Goal: Task Accomplishment & Management: Manage account settings

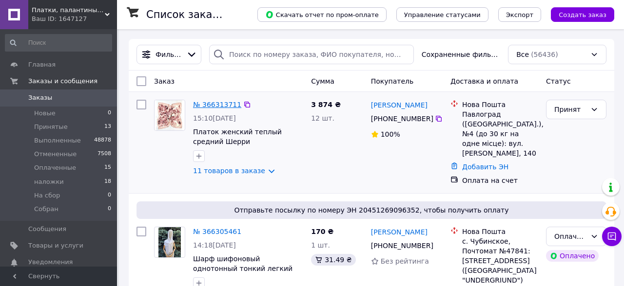
click at [210, 104] on link "№ 366313711" at bounding box center [217, 105] width 48 height 8
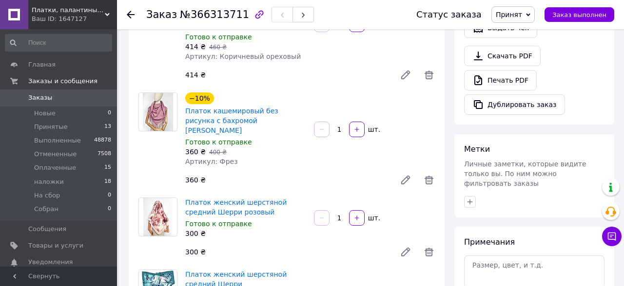
scroll to position [410, 0]
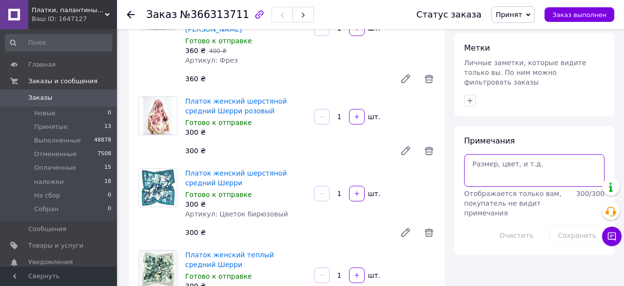
click at [528, 154] on textarea at bounding box center [534, 170] width 140 height 32
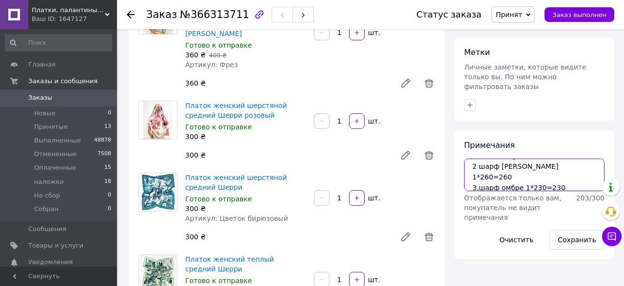
scroll to position [19, 0]
click at [536, 159] on textarea "1, платок букле 3*140=420 2 шарф [PERSON_NAME] 1*260=260 3,шарф омбре 1*230=230…" at bounding box center [534, 175] width 140 height 32
click at [534, 160] on textarea "1, платок букле 3*140=420 2 шарф [PERSON_NAME] 1*260=260 3,шарф омбре 1*230=230…" at bounding box center [534, 175] width 140 height 32
click at [565, 162] on textarea "1, платок букле 3*140=420 2 шарф [PERSON_NAME] 1*260=260 3,шарф омбре 1*230=230…" at bounding box center [534, 175] width 140 height 32
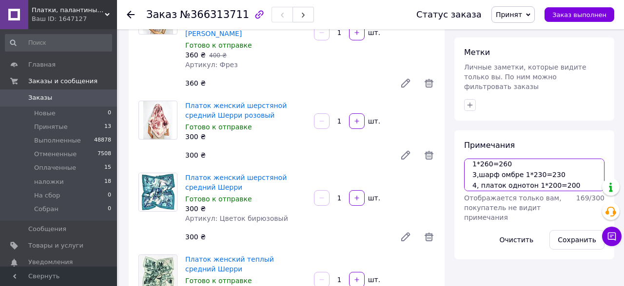
click at [503, 176] on textarea "1, платок букле 3*140=420 2 шарф [PERSON_NAME] 1*260=260 3,шарф омбре 1*230=230…" at bounding box center [534, 175] width 140 height 32
click at [508, 174] on textarea "1, платок букле 3*140=420 2 шарф [PERSON_NAME] 1*260=260 3,шарф омбре 1*230=230…" at bounding box center [534, 175] width 140 height 32
type textarea "1, платок букле 3*140=420 2 шарф [PERSON_NAME] 1*260=260 3,шарф омбре 1*230=230…"
click at [585, 92] on div "Метки Личные заметки, которые видите только вы. По ним можно фильтровать заказы" at bounding box center [534, 79] width 160 height 83
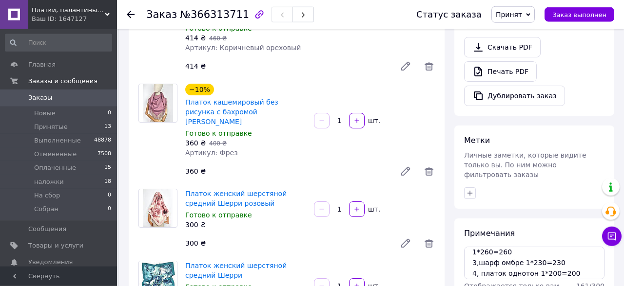
scroll to position [355, 0]
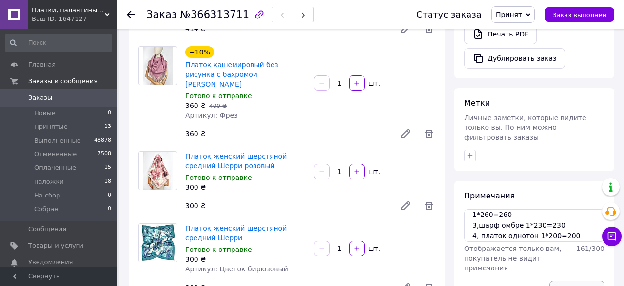
click at [582, 281] on button "Сохранить" at bounding box center [576, 290] width 55 height 19
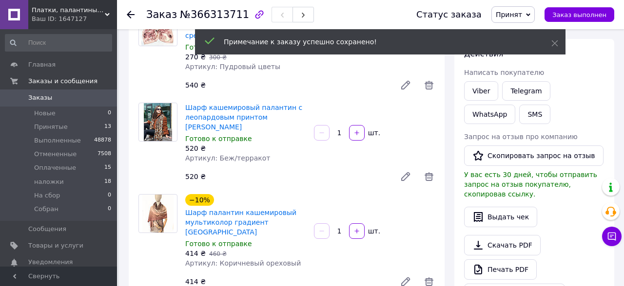
scroll to position [0, 0]
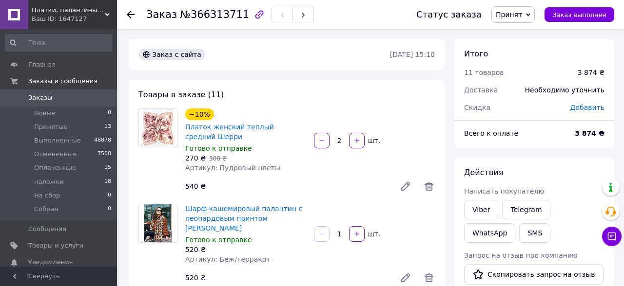
click at [591, 108] on span "Добавить" at bounding box center [587, 108] width 34 height 8
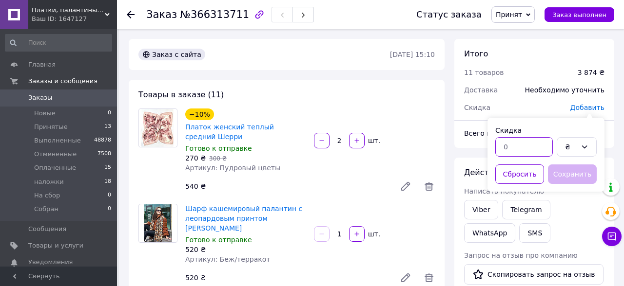
click at [524, 150] on input "text" at bounding box center [523, 146] width 57 height 19
type input "1864"
click at [572, 174] on button "Сохранить" at bounding box center [572, 174] width 49 height 19
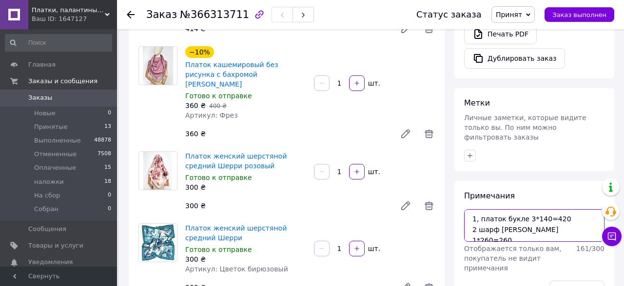
drag, startPoint x: 529, startPoint y: 225, endPoint x: 463, endPoint y: 181, distance: 78.6
click at [464, 210] on textarea "1, платок букле 3*140=420 2 шарф [PERSON_NAME] 1*260=260 3,шарф омбре 1*230=230…" at bounding box center [534, 226] width 140 height 32
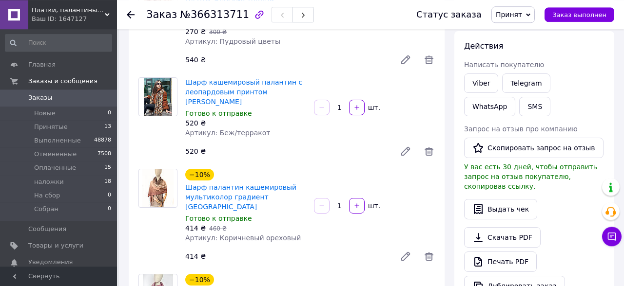
scroll to position [51, 0]
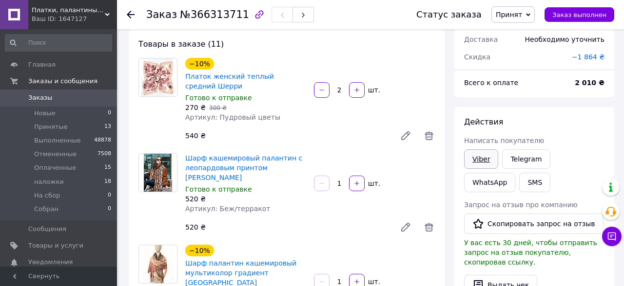
click at [477, 154] on link "Viber" at bounding box center [481, 159] width 34 height 19
click at [477, 163] on link "Viber" at bounding box center [481, 159] width 34 height 19
click at [130, 14] on icon at bounding box center [131, 15] width 8 height 8
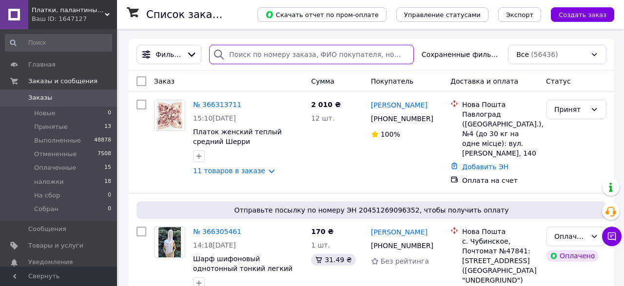
paste input "[PHONE_NUMBER]"
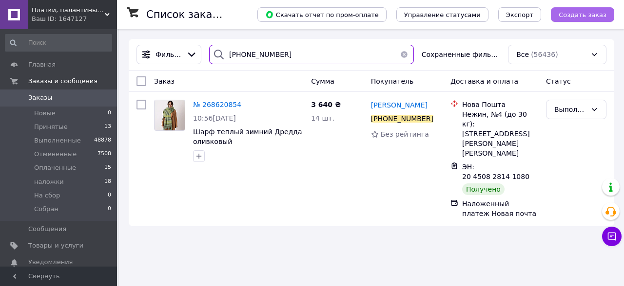
type input "[PHONE_NUMBER]"
click at [584, 17] on span "Создать заказ" at bounding box center [582, 14] width 48 height 7
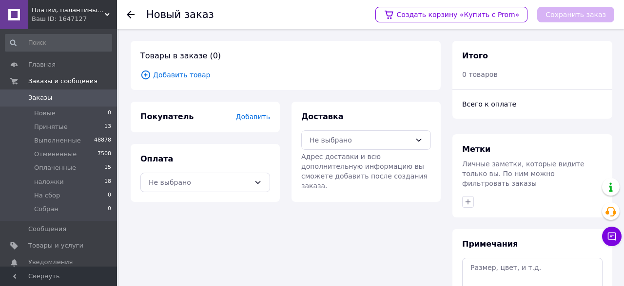
click at [190, 77] on span "Добавить товар" at bounding box center [285, 75] width 290 height 11
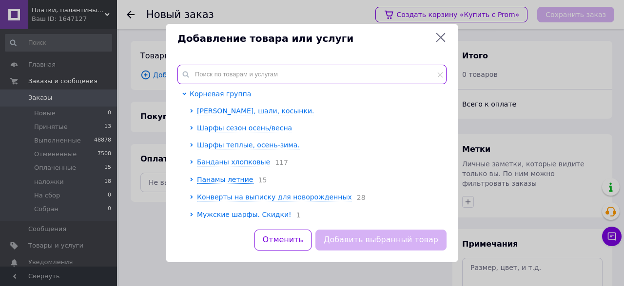
click at [209, 77] on input "text" at bounding box center [311, 74] width 269 height 19
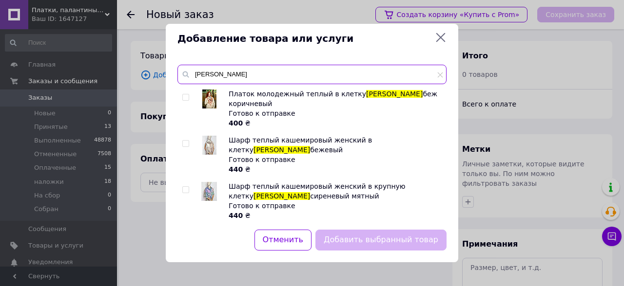
type input "[PERSON_NAME]"
click at [185, 98] on input "checkbox" at bounding box center [185, 98] width 6 height 6
checkbox input "true"
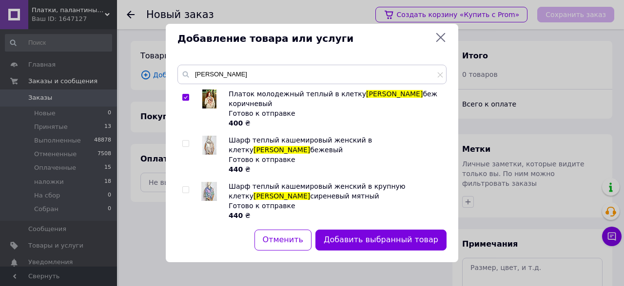
click at [382, 239] on button "Добавить выбранный товар" at bounding box center [380, 240] width 131 height 21
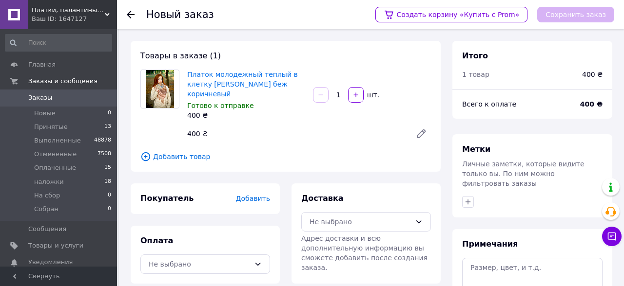
click at [341, 92] on input "1" at bounding box center [338, 95] width 16 height 7
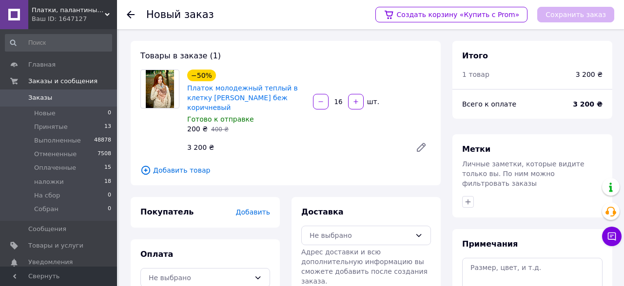
type input "16"
click at [174, 165] on span "Добавить товар" at bounding box center [285, 170] width 290 height 11
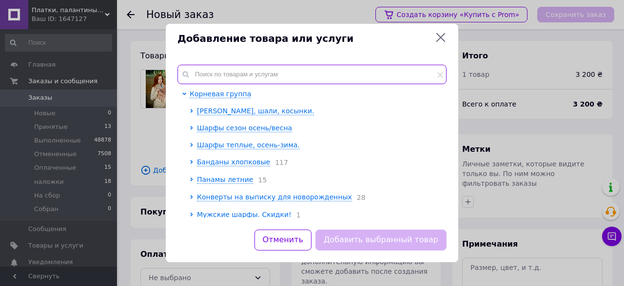
click at [219, 76] on input "text" at bounding box center [311, 74] width 269 height 19
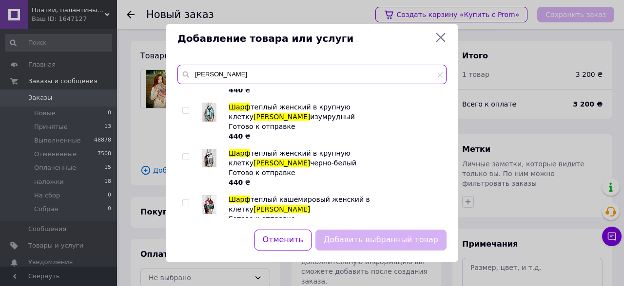
scroll to position [432, 0]
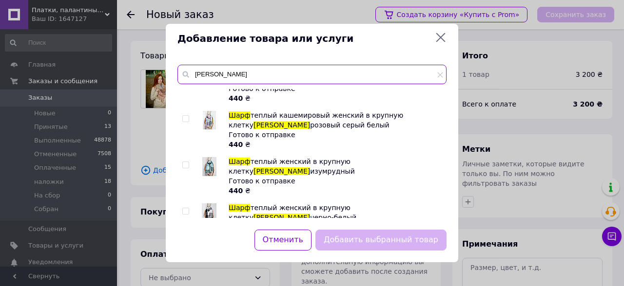
type input "[PERSON_NAME]"
click at [187, 209] on input "checkbox" at bounding box center [185, 212] width 6 height 6
checkbox input "true"
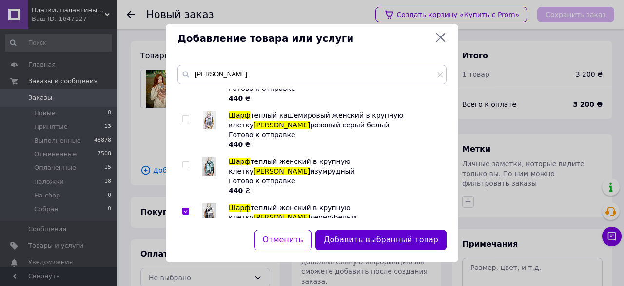
click at [393, 241] on button "Добавить выбранный товар" at bounding box center [380, 240] width 131 height 21
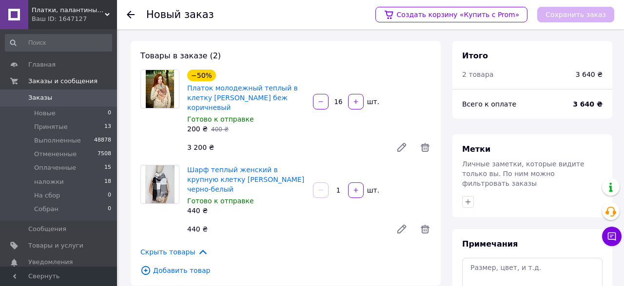
drag, startPoint x: 342, startPoint y: 178, endPoint x: 336, endPoint y: 180, distance: 6.6
click at [336, 187] on input "1" at bounding box center [338, 190] width 16 height 7
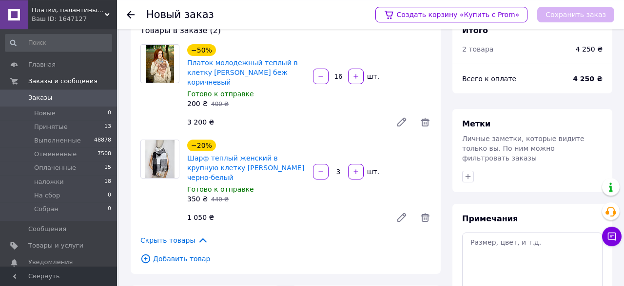
scroll to position [51, 0]
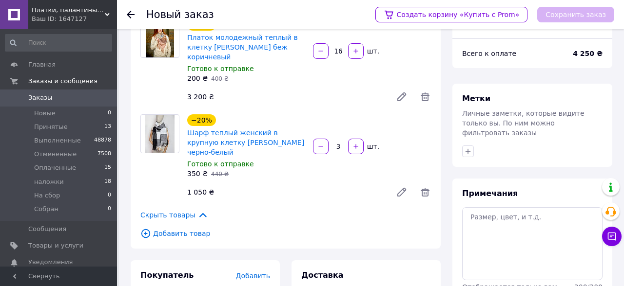
type input "3"
click at [187, 229] on span "Добавить товар" at bounding box center [285, 234] width 290 height 11
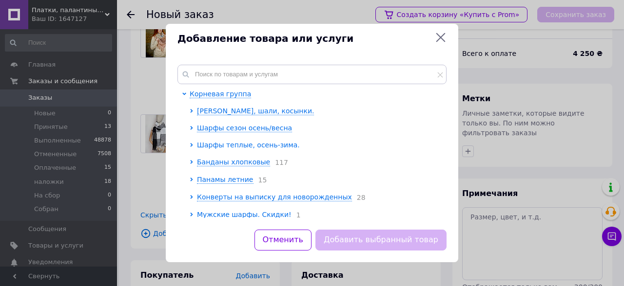
click at [232, 146] on span "Шарфы теплые, осень-зима." at bounding box center [248, 145] width 103 height 8
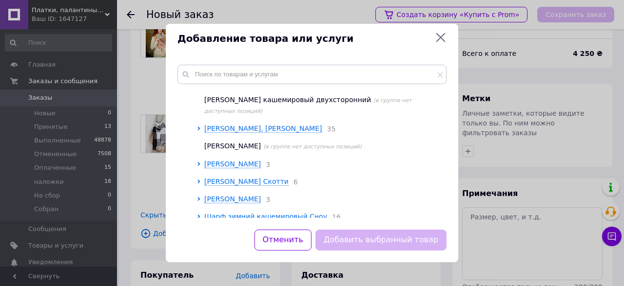
scroll to position [382, 0]
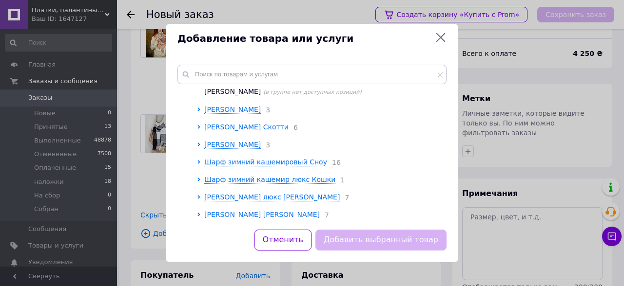
click at [288, 129] on span "[PERSON_NAME] Скотти" at bounding box center [246, 127] width 84 height 8
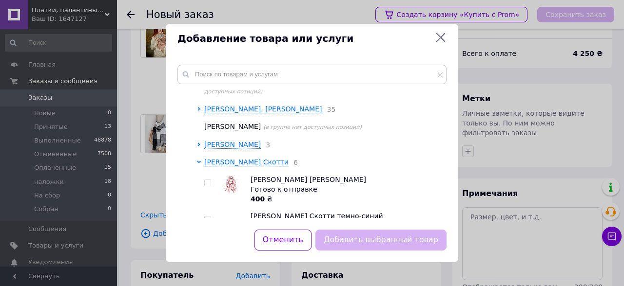
scroll to position [327, 0]
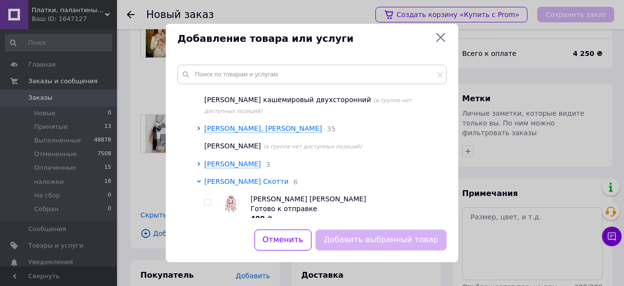
click at [239, 183] on span "[PERSON_NAME] Скотти" at bounding box center [246, 182] width 84 height 8
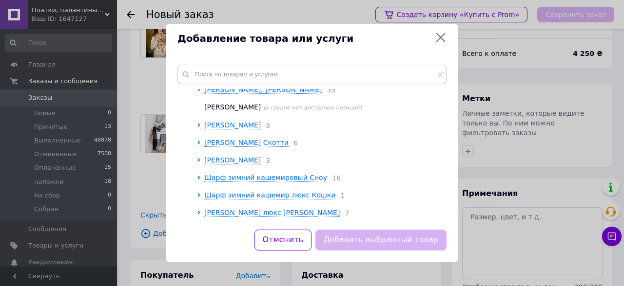
scroll to position [437, 0]
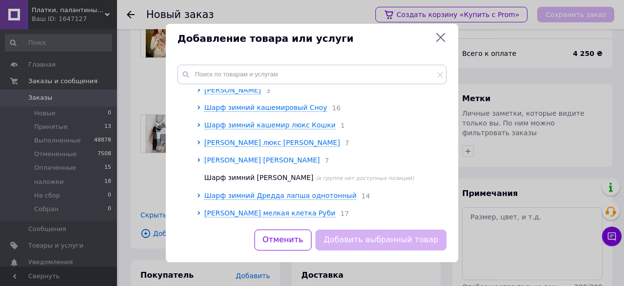
click at [270, 164] on span "[PERSON_NAME] [PERSON_NAME]" at bounding box center [261, 160] width 115 height 8
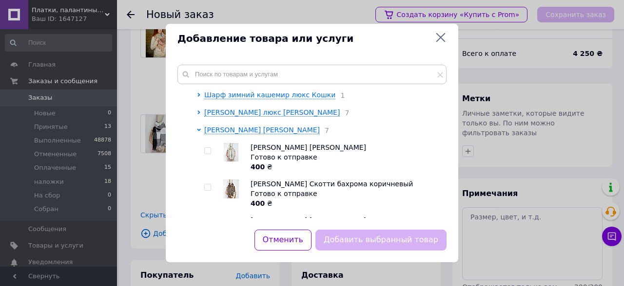
scroll to position [491, 0]
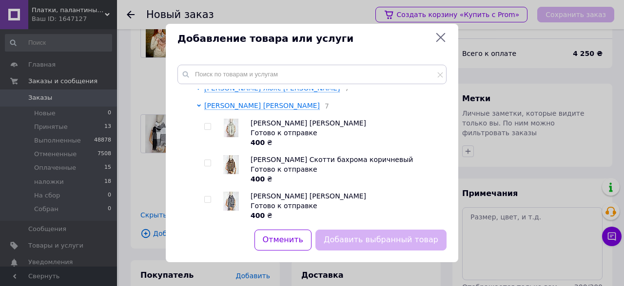
click at [208, 203] on input "checkbox" at bounding box center [207, 200] width 6 height 6
checkbox input "true"
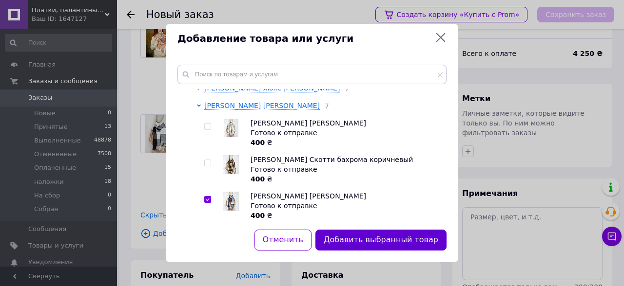
click at [389, 242] on button "Добавить выбранный товар" at bounding box center [380, 240] width 131 height 21
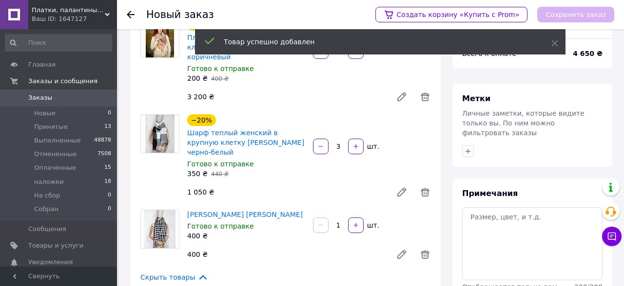
click at [336, 222] on input "1" at bounding box center [338, 225] width 16 height 7
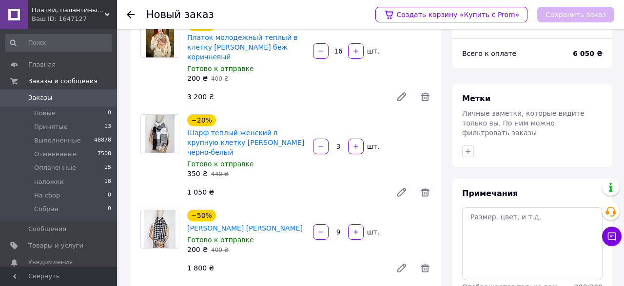
type input "9"
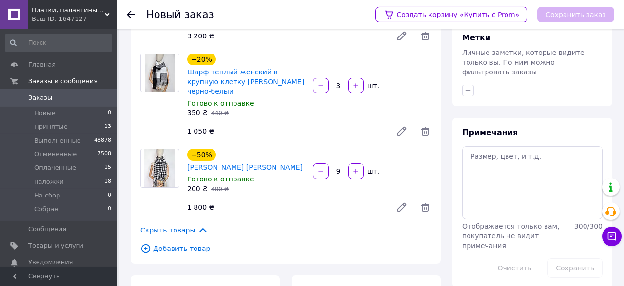
scroll to position [152, 0]
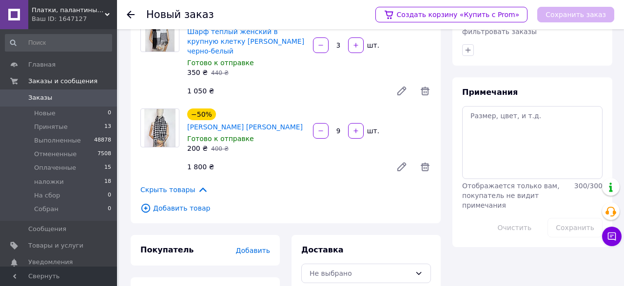
click at [187, 203] on span "Добавить товар" at bounding box center [285, 208] width 290 height 11
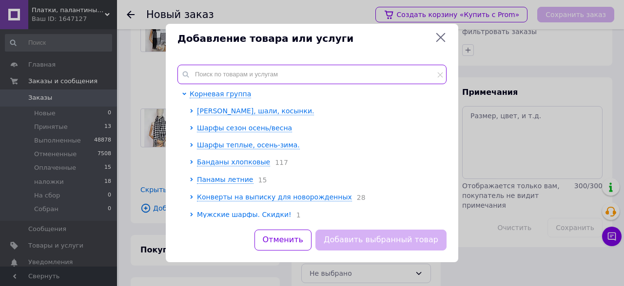
click at [239, 69] on input "text" at bounding box center [311, 74] width 269 height 19
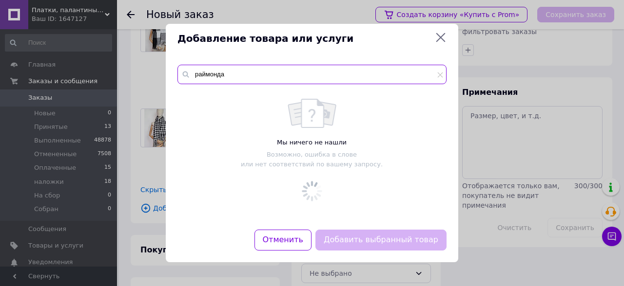
type input "раймонда"
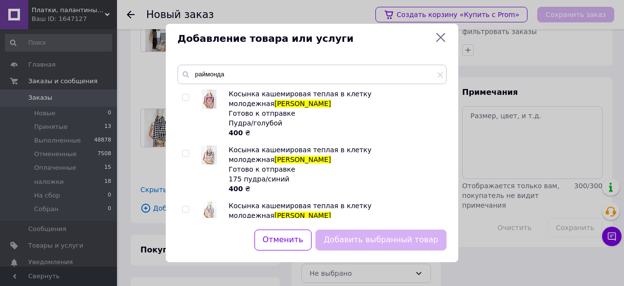
click at [184, 96] on input "checkbox" at bounding box center [185, 98] width 6 height 6
checkbox input "true"
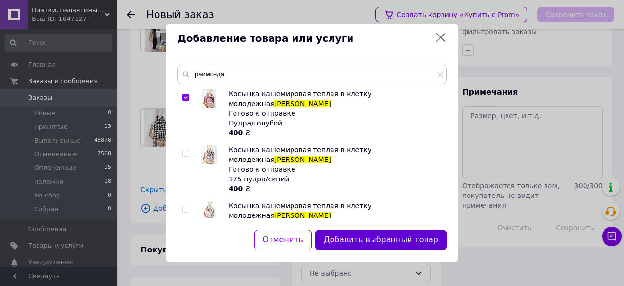
click at [409, 243] on button "Добавить выбранный товар" at bounding box center [380, 240] width 131 height 21
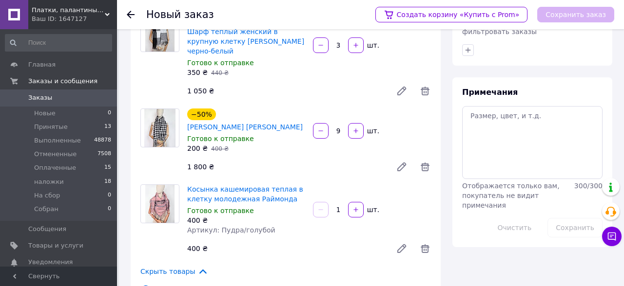
drag, startPoint x: 342, startPoint y: 200, endPoint x: 336, endPoint y: 202, distance: 6.3
click at [336, 207] on input "1" at bounding box center [338, 210] width 16 height 7
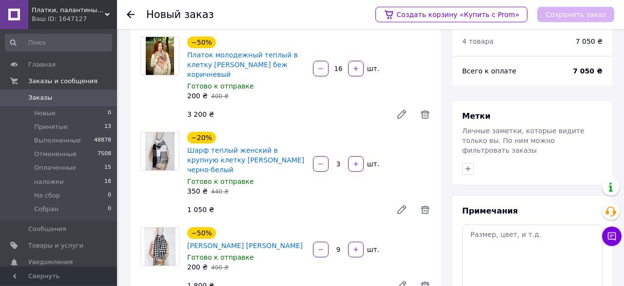
scroll to position [51, 0]
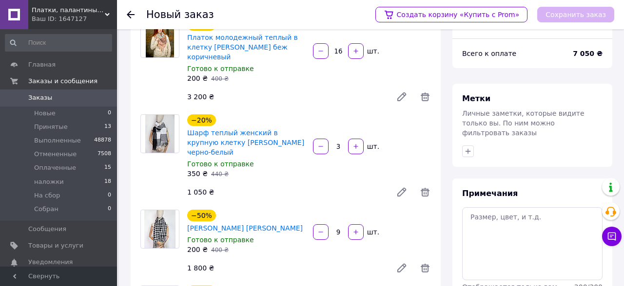
type input "5"
click at [477, 212] on textarea at bounding box center [532, 244] width 140 height 73
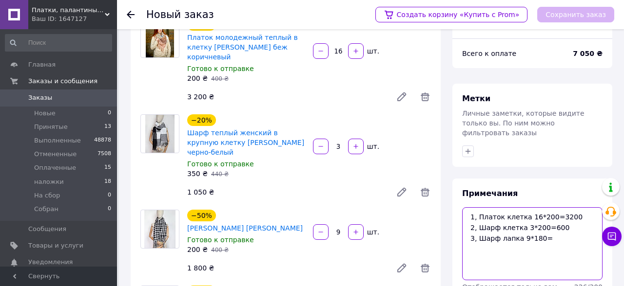
click at [556, 226] on textarea "1, Платок клетка 16*200=3200 2, Шарф клетка 3*200=600 3, Шарф лапка 9*180=" at bounding box center [532, 244] width 140 height 73
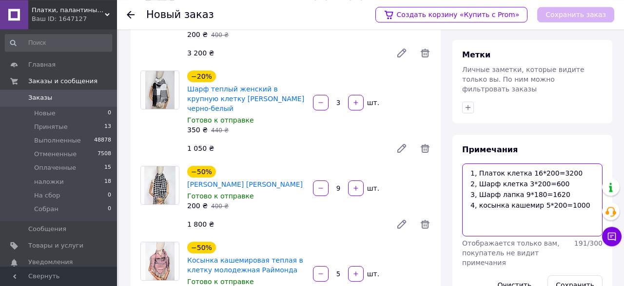
scroll to position [101, 0]
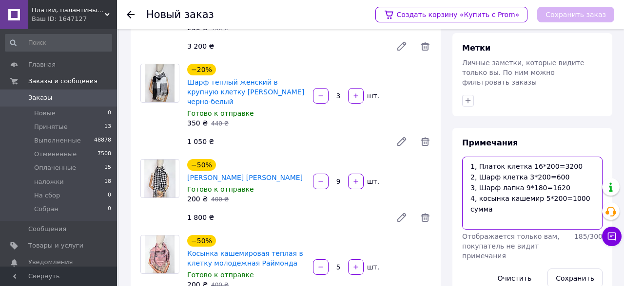
click at [516, 201] on textarea "1, Платок клетка 16*200=3200 2, Шарф клетка 3*200=600 3, Шарф лапка 9*180=1620 …" at bounding box center [532, 193] width 140 height 73
type textarea "1, Платок клетка 16*200=3200 2, Шарф клетка 3*200=600 3, Шарф лапка 9*180=1620 …"
click at [571, 269] on button "Сохранить" at bounding box center [574, 278] width 55 height 19
click at [587, 136] on div "Примечания 1, Платок клетка 16*200=3200 2, Шарф клетка 3*200=600 3, Шарф лапка …" at bounding box center [532, 213] width 160 height 170
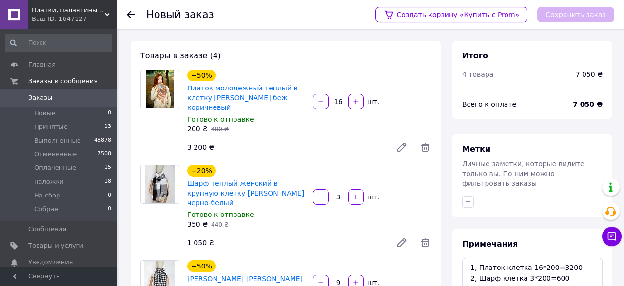
scroll to position [0, 0]
click at [556, 113] on div "Всего к оплате 7 050 ₴" at bounding box center [532, 104] width 160 height 30
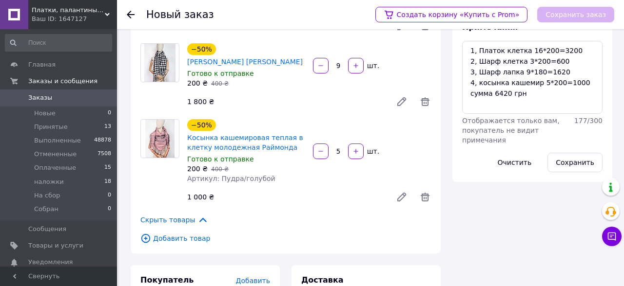
scroll to position [299, 0]
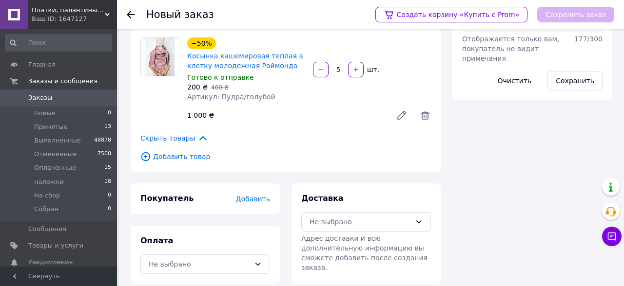
click at [254, 195] on span "Добавить" at bounding box center [253, 199] width 34 height 8
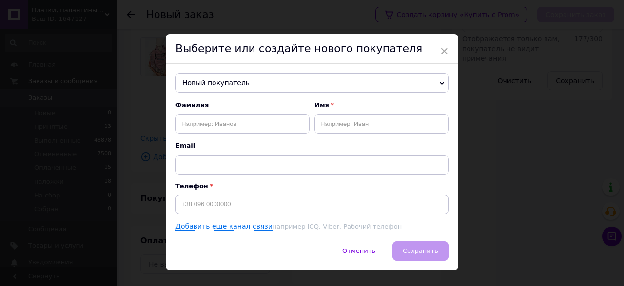
click at [260, 85] on span "Новый покупатель" at bounding box center [311, 83] width 273 height 19
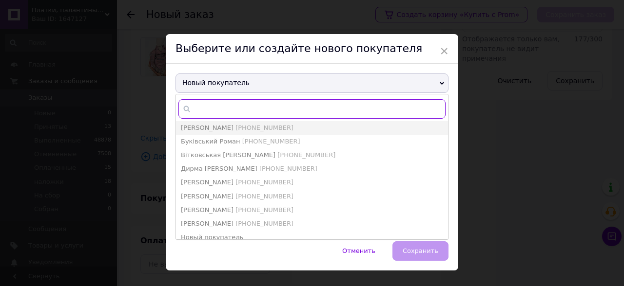
paste input "[PHONE_NUMBER]"
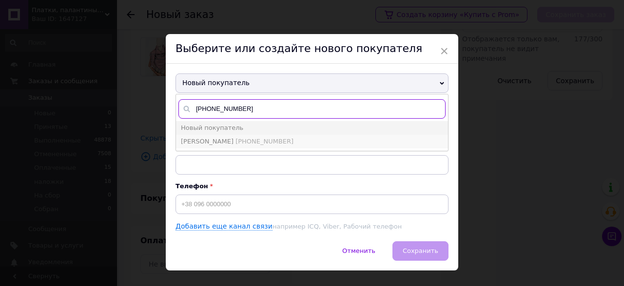
type input "[PHONE_NUMBER]"
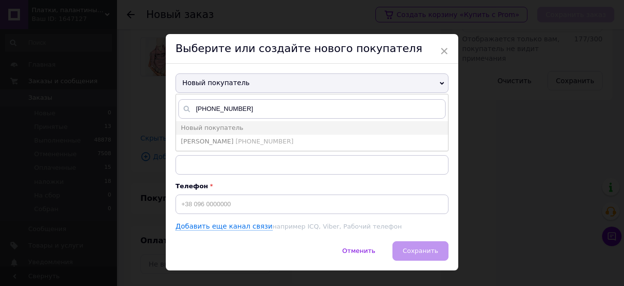
click at [269, 143] on span "[PHONE_NUMBER]" at bounding box center [264, 141] width 58 height 7
type input "[PERSON_NAME]"
type input "[PHONE_NUMBER]"
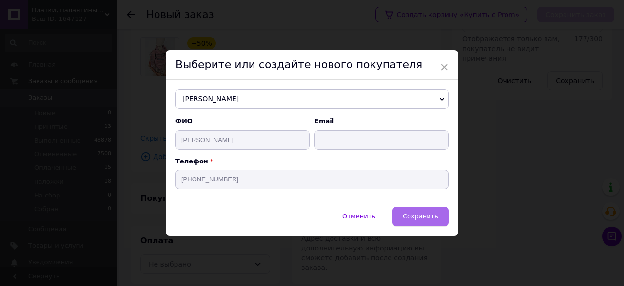
click at [437, 220] on span "Сохранить" at bounding box center [420, 216] width 36 height 7
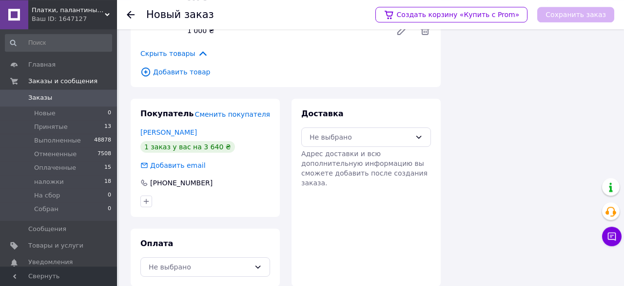
scroll to position [387, 0]
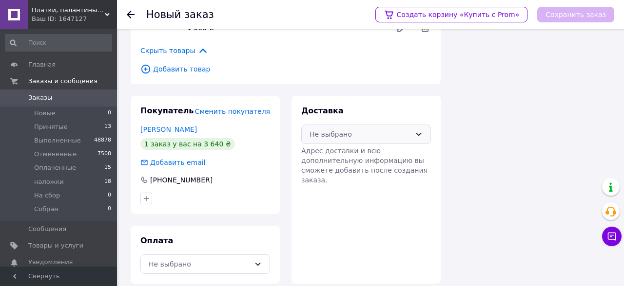
click at [338, 129] on div "Не выбрано" at bounding box center [359, 134] width 101 height 11
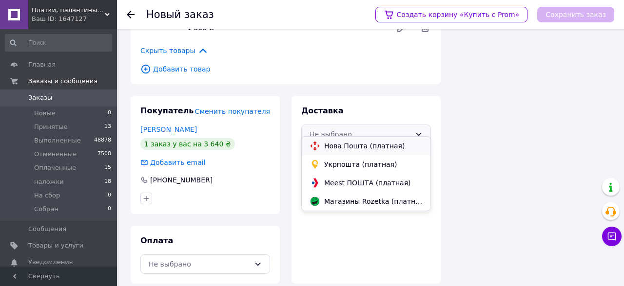
click at [340, 145] on span "Нова Пошта (платная)" at bounding box center [373, 146] width 98 height 10
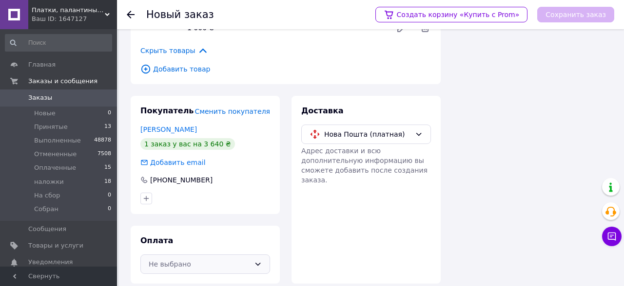
click at [231, 259] on div "Не выбрано" at bounding box center [199, 264] width 101 height 11
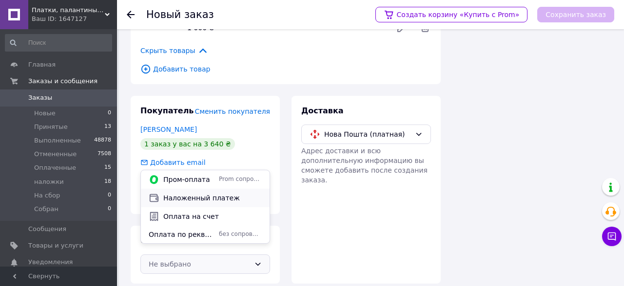
click at [208, 201] on span "Наложенный платеж" at bounding box center [212, 198] width 98 height 10
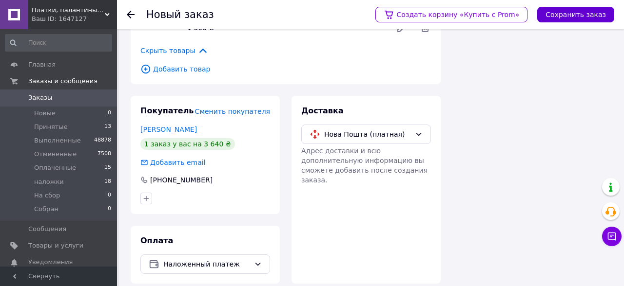
click at [574, 12] on button "Сохранить заказ" at bounding box center [575, 15] width 77 height 16
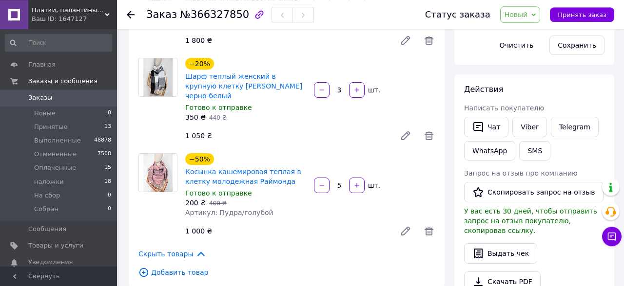
scroll to position [108, 0]
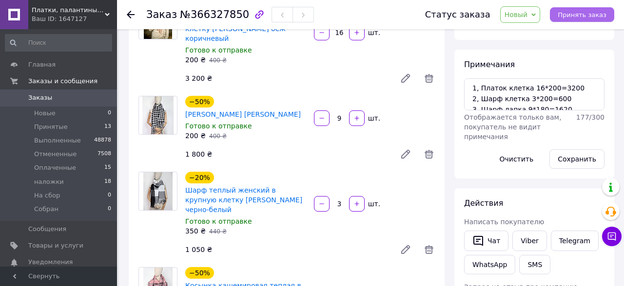
click at [599, 13] on span "Принять заказ" at bounding box center [581, 14] width 49 height 7
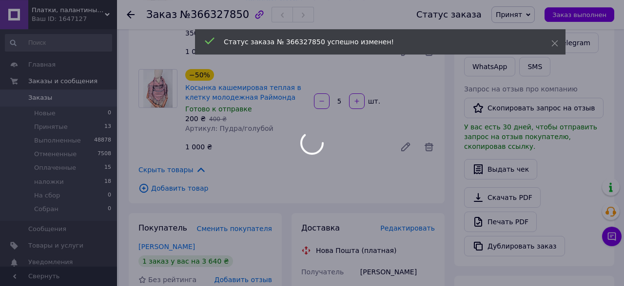
scroll to position [311, 0]
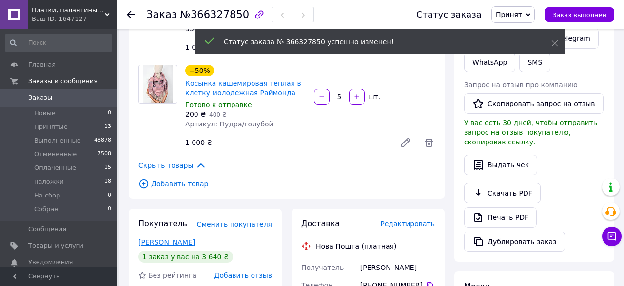
click at [172, 239] on link "[PERSON_NAME]" at bounding box center [166, 243] width 57 height 8
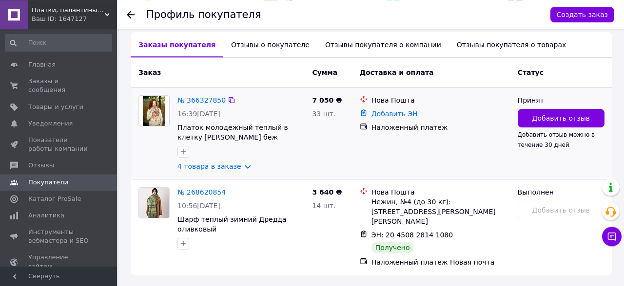
scroll to position [240, 0]
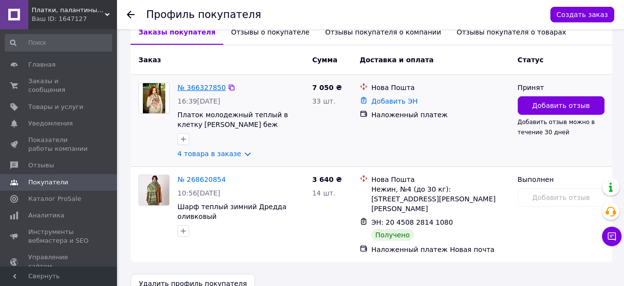
click at [197, 84] on link "№ 366327850" at bounding box center [201, 88] width 48 height 8
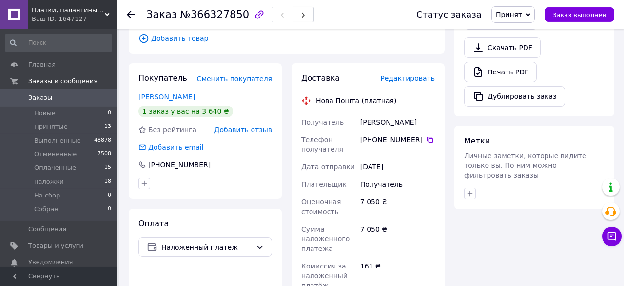
scroll to position [456, 0]
click at [417, 75] on span "Редактировать" at bounding box center [407, 79] width 55 height 8
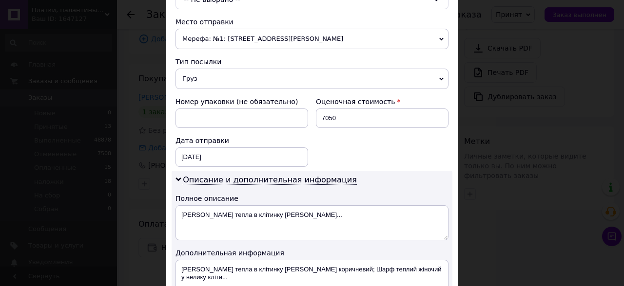
scroll to position [327, 0]
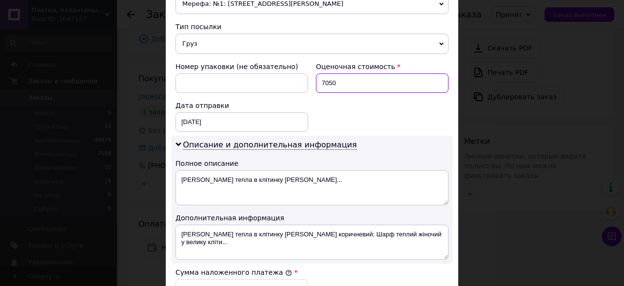
drag, startPoint x: 358, startPoint y: 85, endPoint x: 300, endPoint y: 84, distance: 58.0
click at [316, 84] on input "7050" at bounding box center [382, 83] width 133 height 19
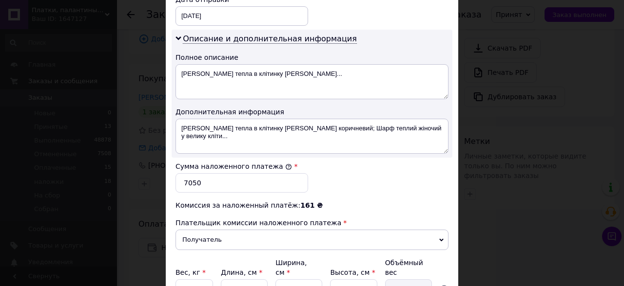
scroll to position [437, 0]
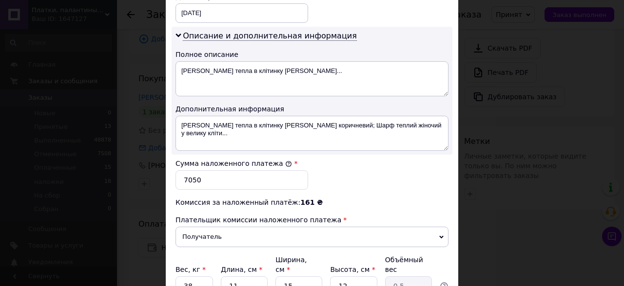
type input "6420"
drag, startPoint x: 221, startPoint y: 175, endPoint x: 166, endPoint y: 176, distance: 54.6
click at [175, 176] on input "7050" at bounding box center [241, 180] width 133 height 19
type input "6420"
drag, startPoint x: 203, startPoint y: 270, endPoint x: 161, endPoint y: 277, distance: 41.9
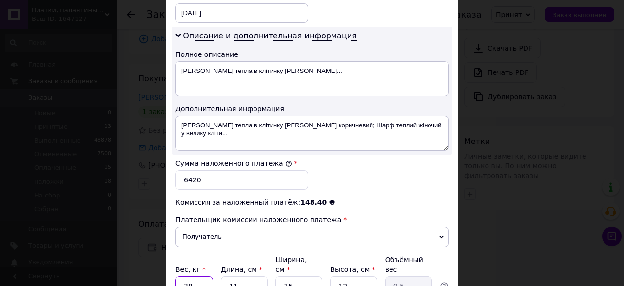
click at [175, 277] on input "38" at bounding box center [194, 286] width 38 height 19
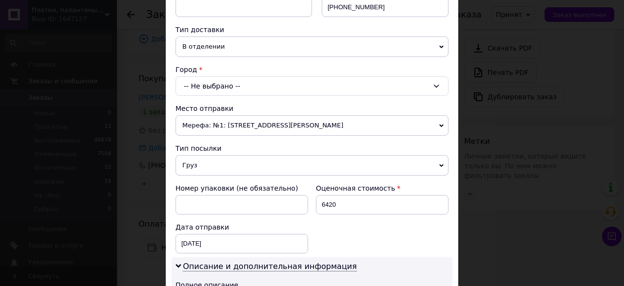
scroll to position [109, 0]
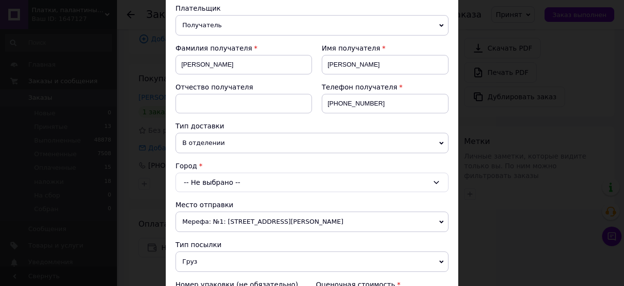
type input "10"
click at [267, 221] on span "Мерефа: №1: [STREET_ADDRESS][PERSON_NAME]" at bounding box center [311, 222] width 273 height 20
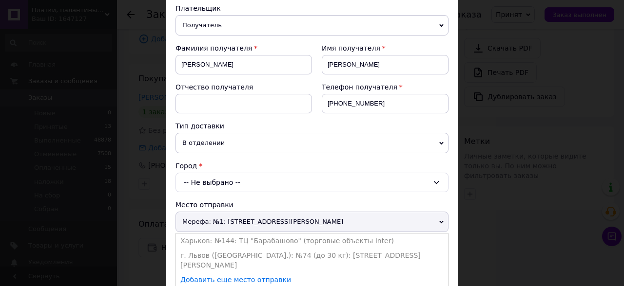
drag, startPoint x: 244, startPoint y: 254, endPoint x: 243, endPoint y: 229, distance: 24.9
click at [244, 253] on li "г. Львов ([GEOGRAPHIC_DATA].): №74 (до 30 кг): [STREET_ADDRESS][PERSON_NAME]" at bounding box center [311, 260] width 273 height 24
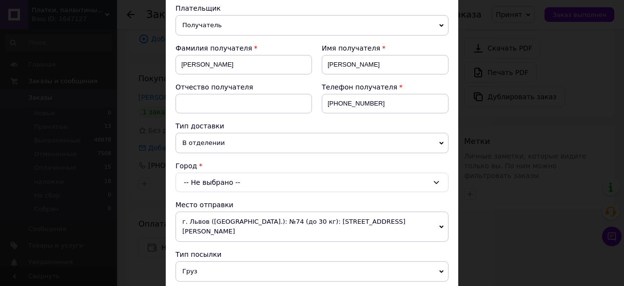
click at [246, 182] on div "-- Не выбрано --" at bounding box center [311, 182] width 273 height 19
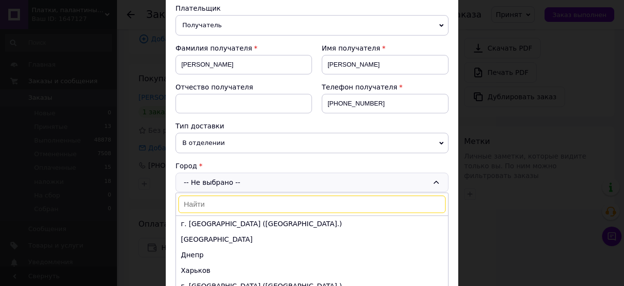
click at [242, 206] on input at bounding box center [311, 205] width 267 height 18
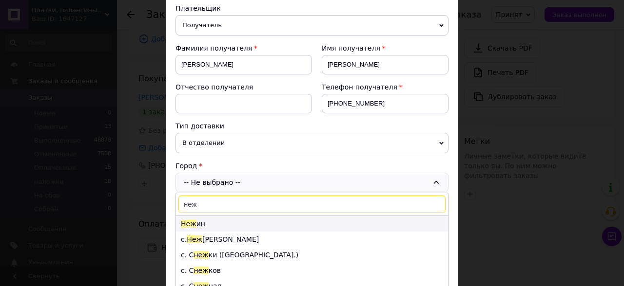
type input "неж"
click at [229, 224] on li "Неж ин" at bounding box center [312, 224] width 272 height 16
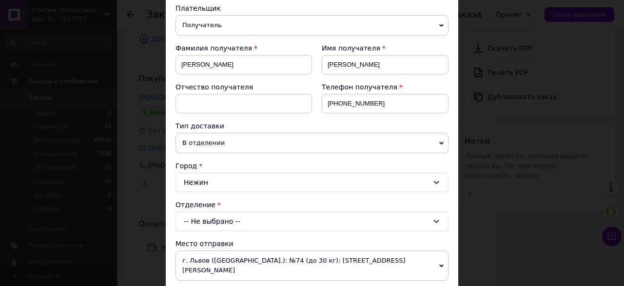
click at [233, 220] on div "-- Не выбрано --" at bounding box center [311, 221] width 273 height 19
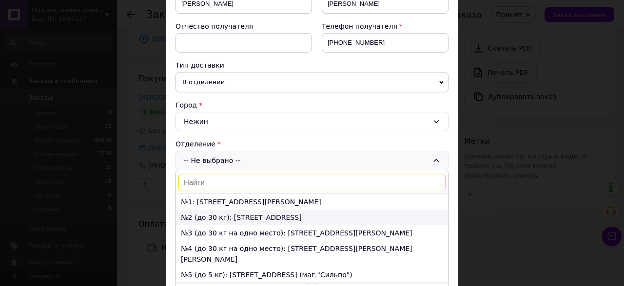
scroll to position [218, 0]
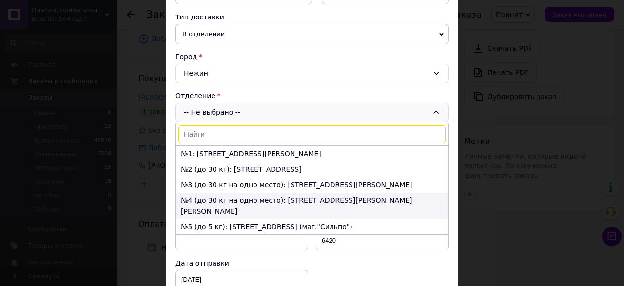
click at [229, 201] on li "№4 (до 30 кг на одно место): [STREET_ADDRESS][PERSON_NAME][PERSON_NAME]" at bounding box center [312, 206] width 272 height 26
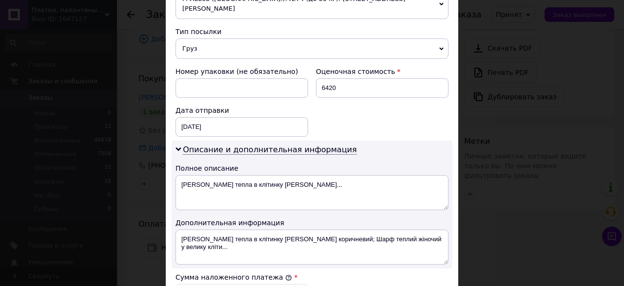
scroll to position [560, 0]
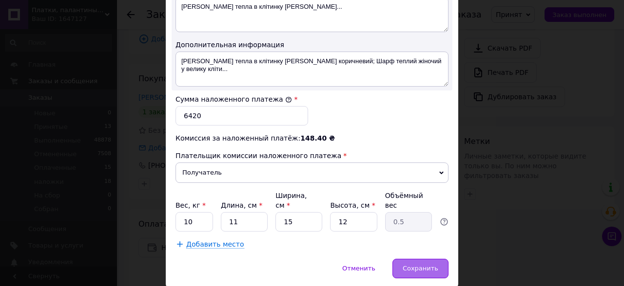
click at [413, 265] on span "Сохранить" at bounding box center [420, 268] width 36 height 7
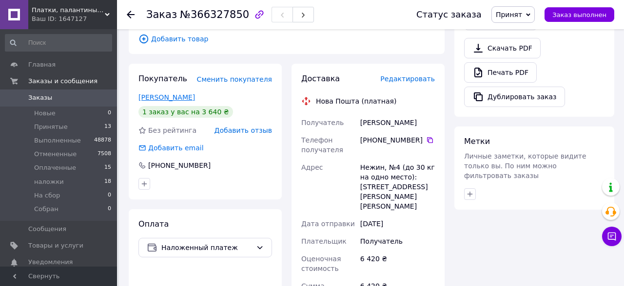
click at [181, 94] on link "[PERSON_NAME]" at bounding box center [166, 98] width 57 height 8
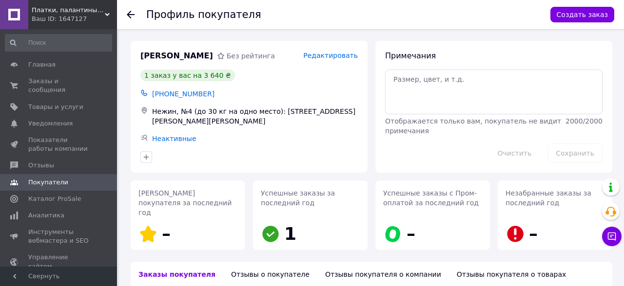
scroll to position [240, 0]
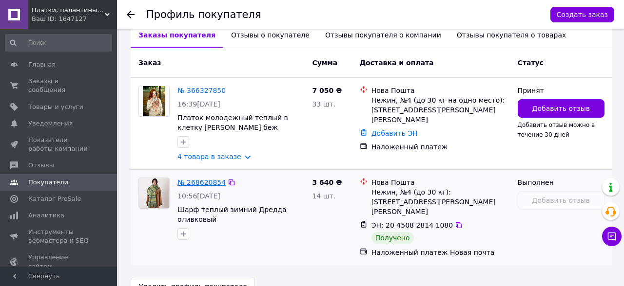
click at [203, 179] on link "№ 268620854" at bounding box center [201, 183] width 48 height 8
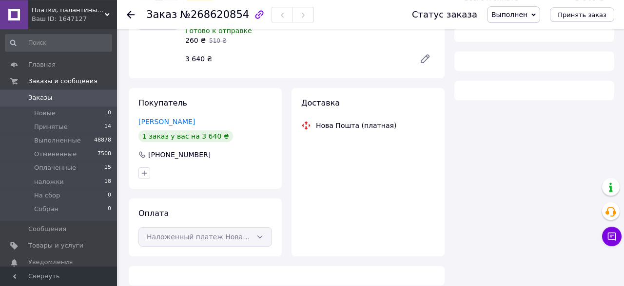
scroll to position [128, 0]
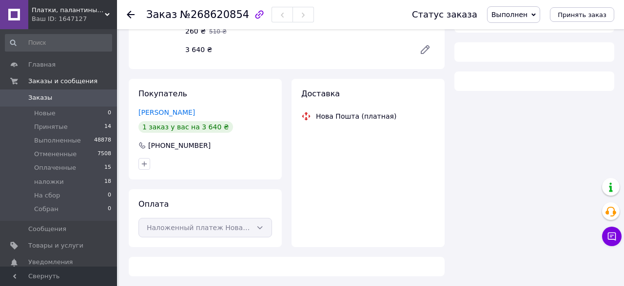
click at [129, 14] on use at bounding box center [131, 15] width 8 height 8
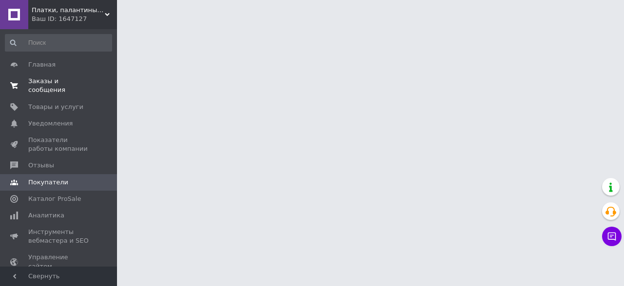
click at [66, 84] on span "Заказы и сообщения" at bounding box center [59, 86] width 62 height 18
